Goal: Navigation & Orientation: Find specific page/section

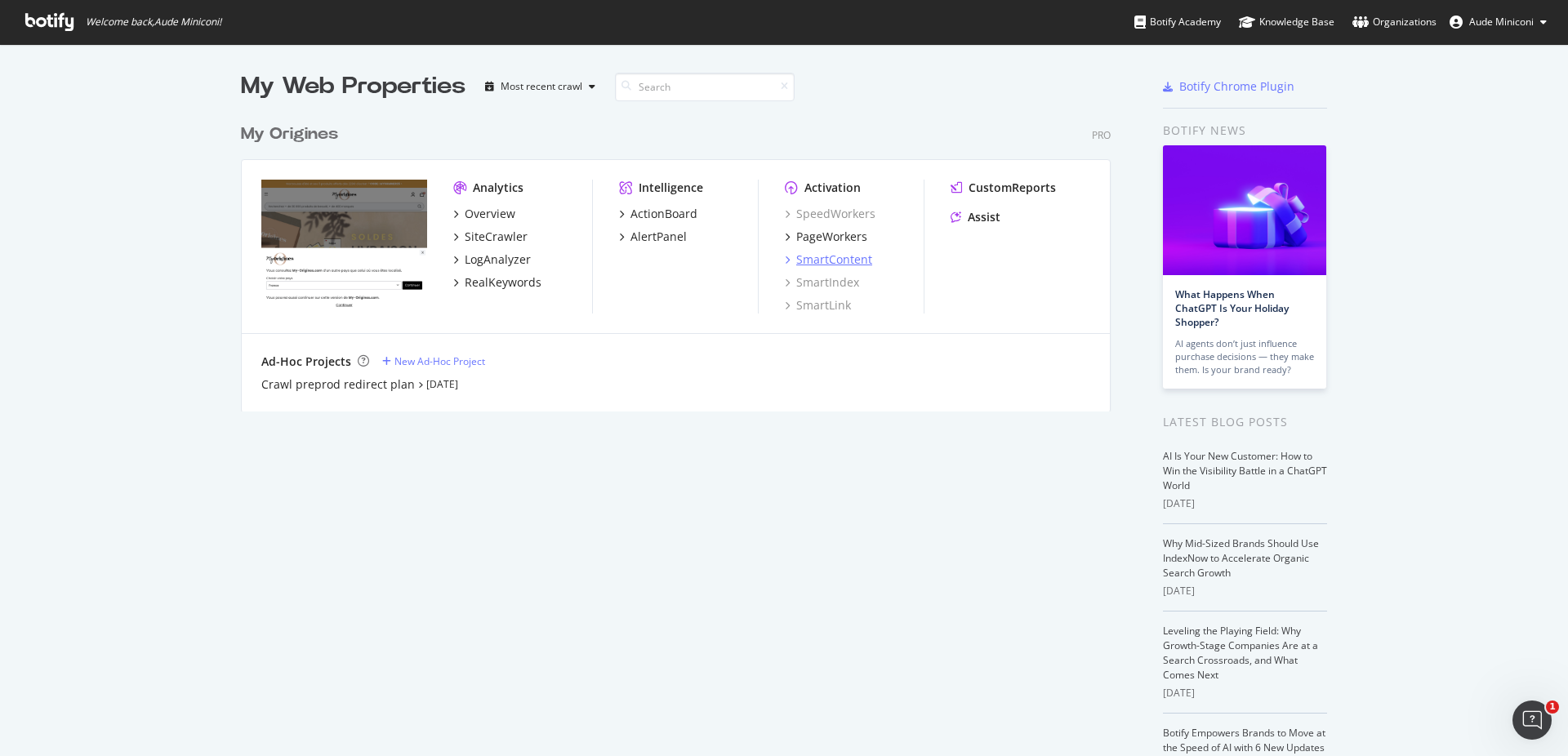
click at [841, 260] on div "SmartContent" at bounding box center [833, 260] width 75 height 17
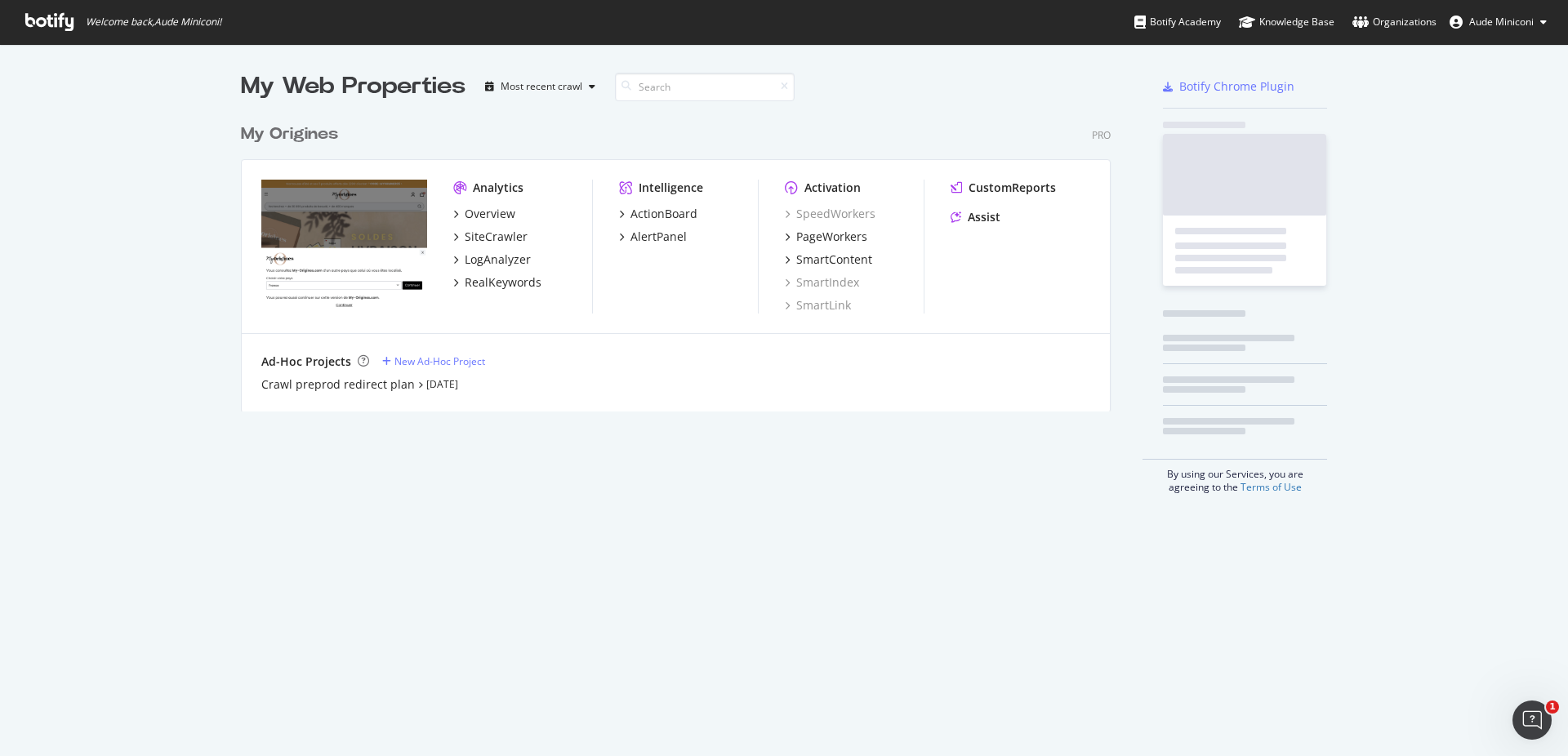
scroll to position [743, 1540]
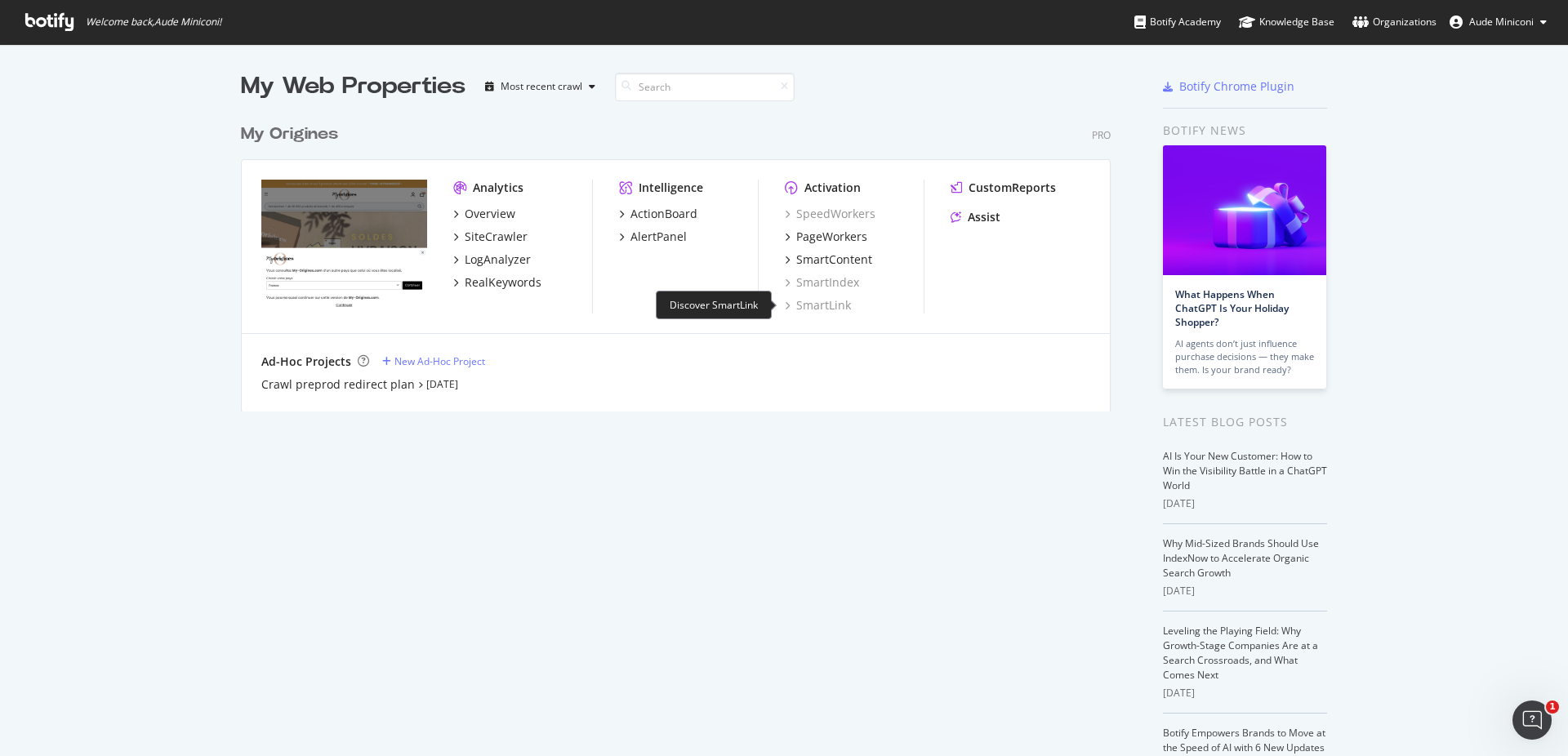
click at [822, 303] on div "SmartLink" at bounding box center [817, 306] width 66 height 17
